Goal: Find specific page/section: Find specific page/section

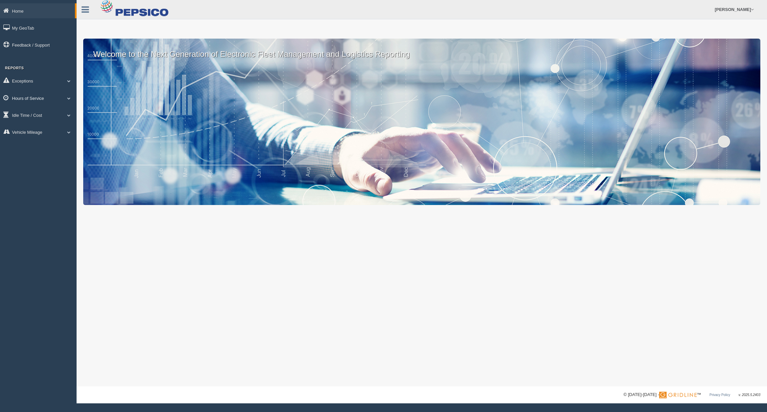
click at [43, 100] on link "Hours of Service" at bounding box center [38, 98] width 77 height 15
click at [42, 114] on link "HOS Explanation Reports" at bounding box center [43, 113] width 63 height 12
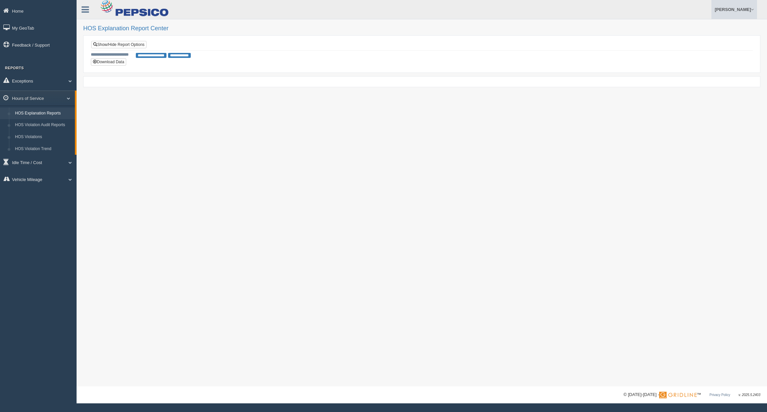
click at [754, 10] on link "[PERSON_NAME]" at bounding box center [734, 9] width 46 height 19
click at [728, 40] on link "Log Off" at bounding box center [720, 40] width 73 height 14
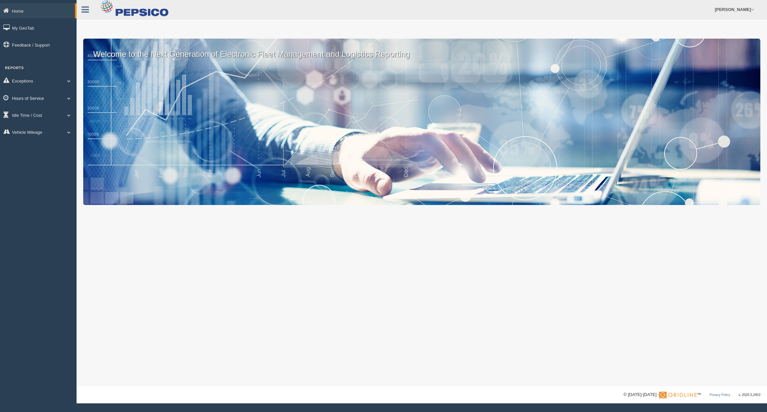
click at [26, 100] on link "Hours of Service" at bounding box center [38, 98] width 77 height 15
click at [30, 114] on link "HOS Explanation Reports" at bounding box center [43, 113] width 63 height 12
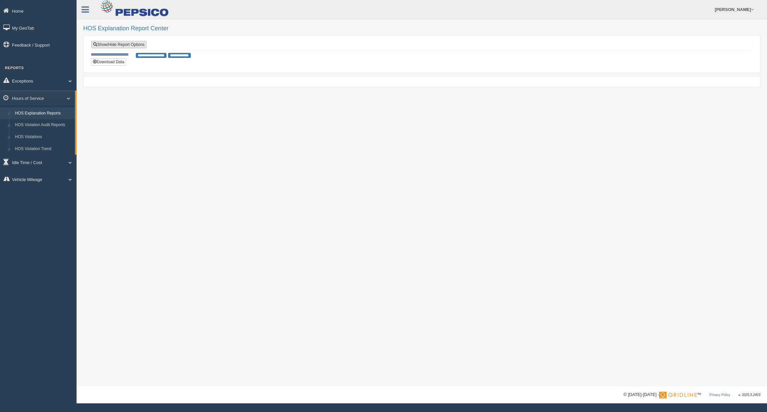
click at [128, 43] on link "Show/Hide Report Options" at bounding box center [118, 44] width 55 height 7
